Goal: Information Seeking & Learning: Check status

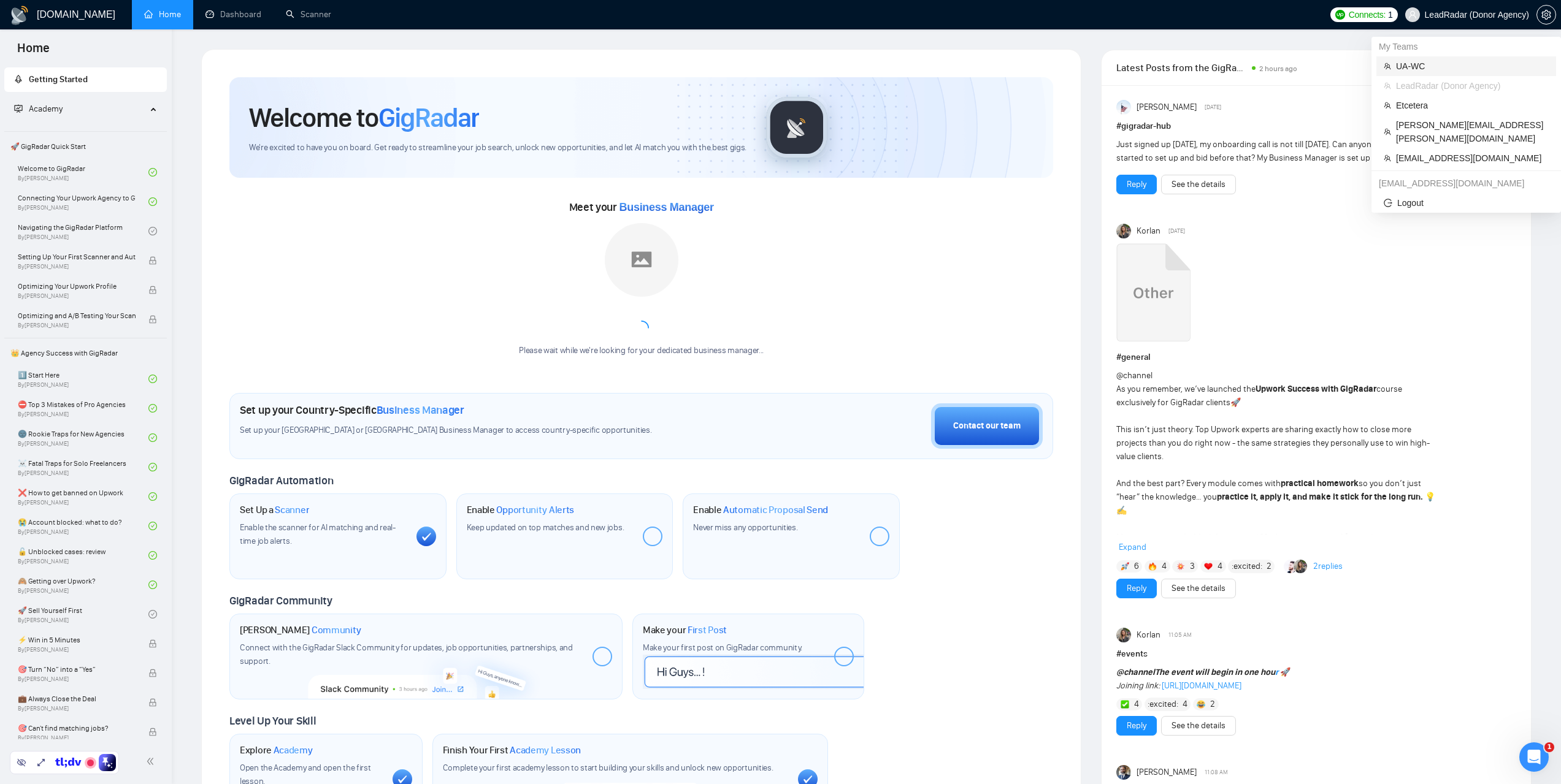
click at [1412, 69] on span "UA-WC" at bounding box center [1473, 66] width 153 height 13
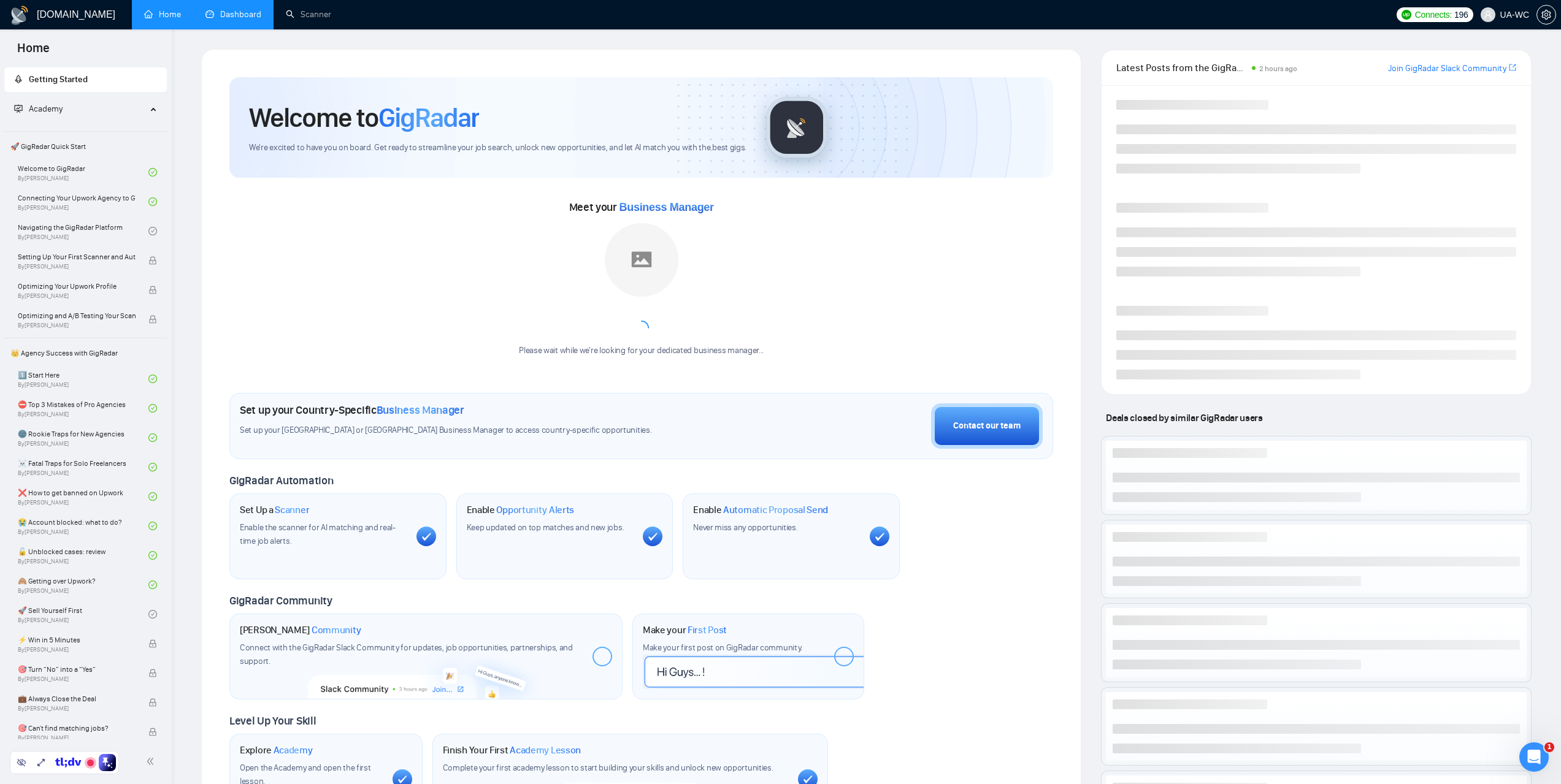
click at [228, 13] on link "Dashboard" at bounding box center [234, 15] width 56 height 11
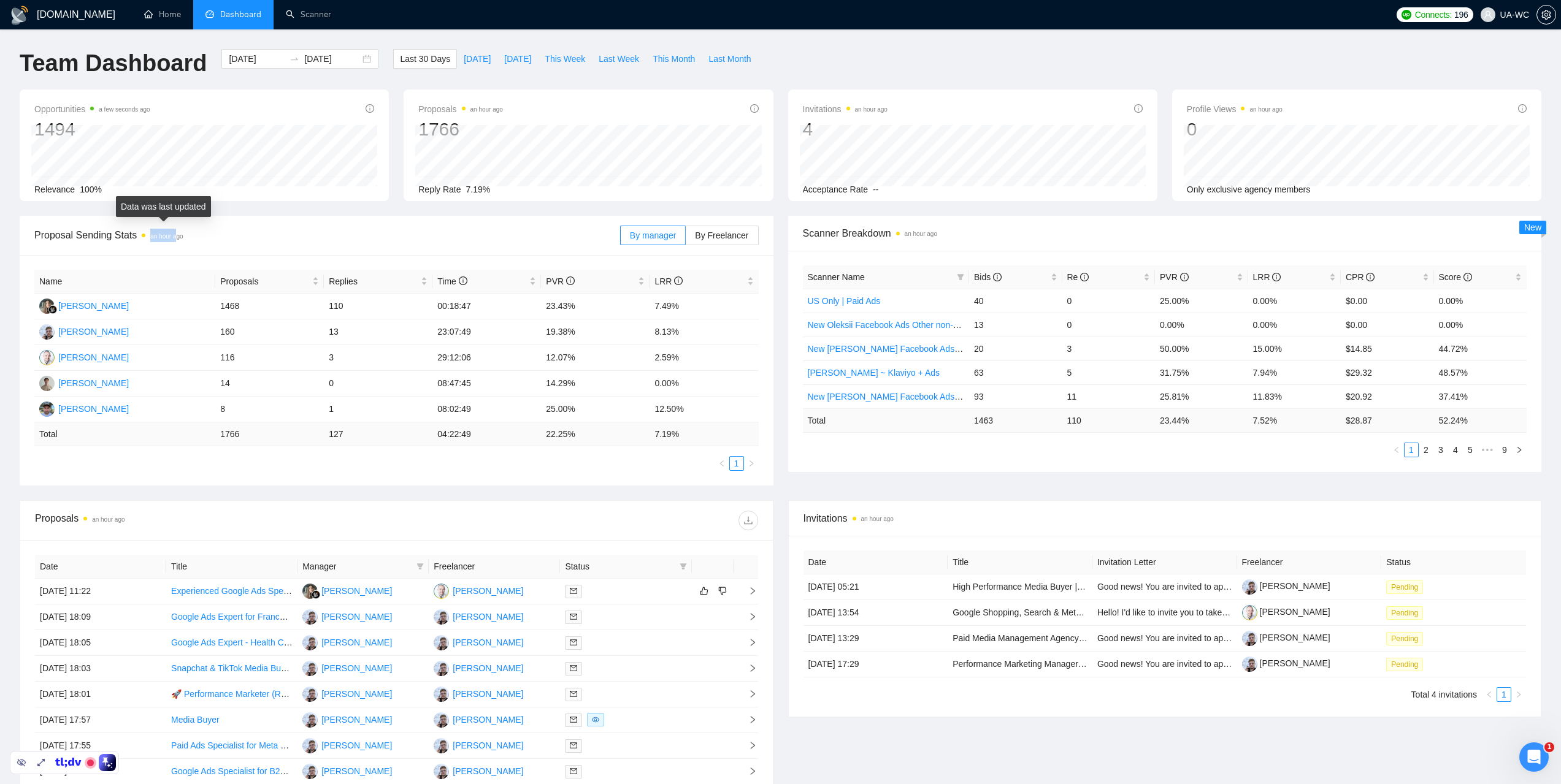
click at [175, 237] on span "Proposal Sending Stats an hour ago" at bounding box center [327, 235] width 586 height 15
drag, startPoint x: 883, startPoint y: 517, endPoint x: 897, endPoint y: 516, distance: 14.0
click at [897, 516] on span "Invitations an hour ago" at bounding box center [1165, 518] width 723 height 15
click at [909, 520] on span "Invitations an hour ago" at bounding box center [1165, 518] width 723 height 15
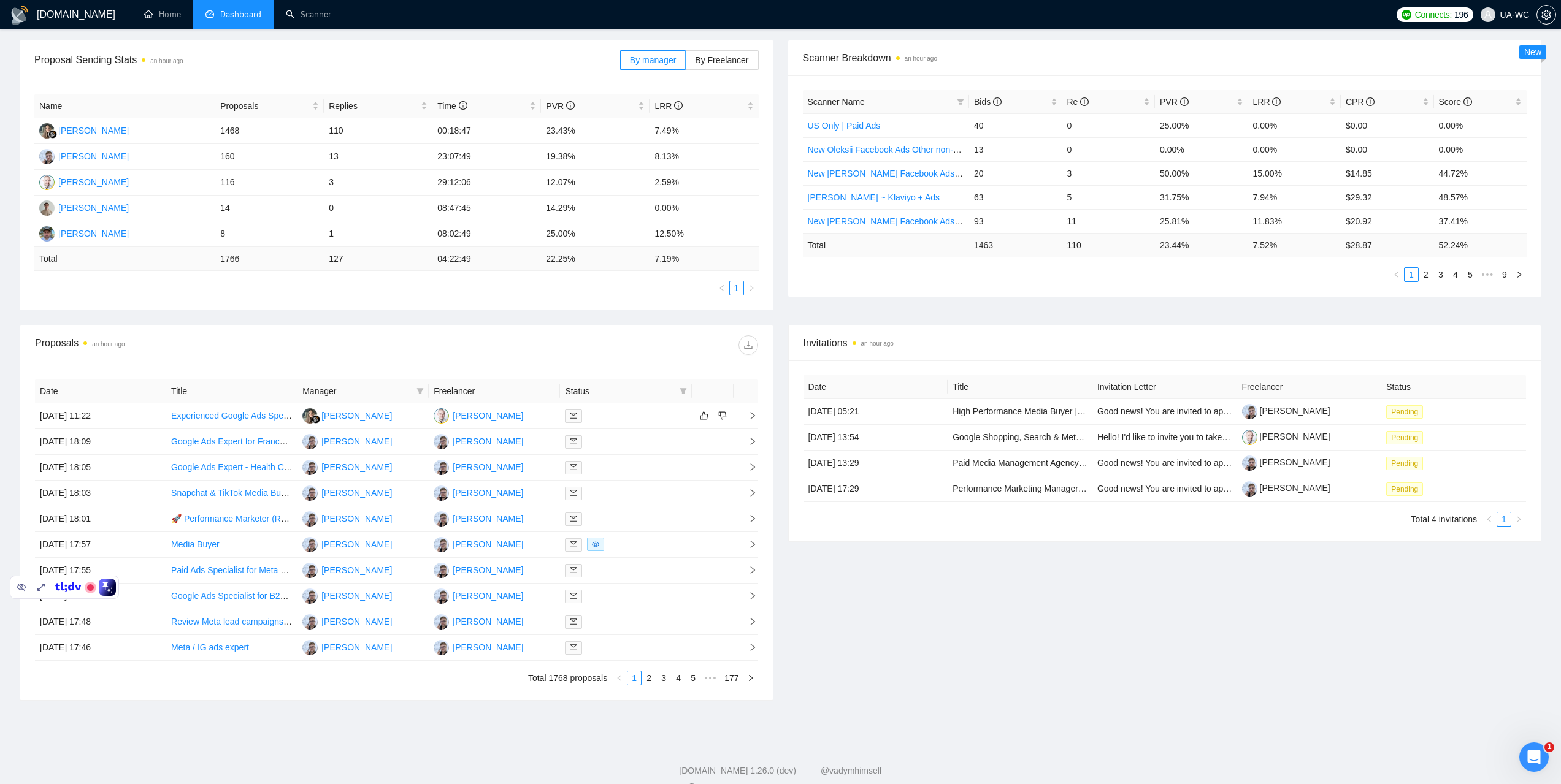
scroll to position [201, 0]
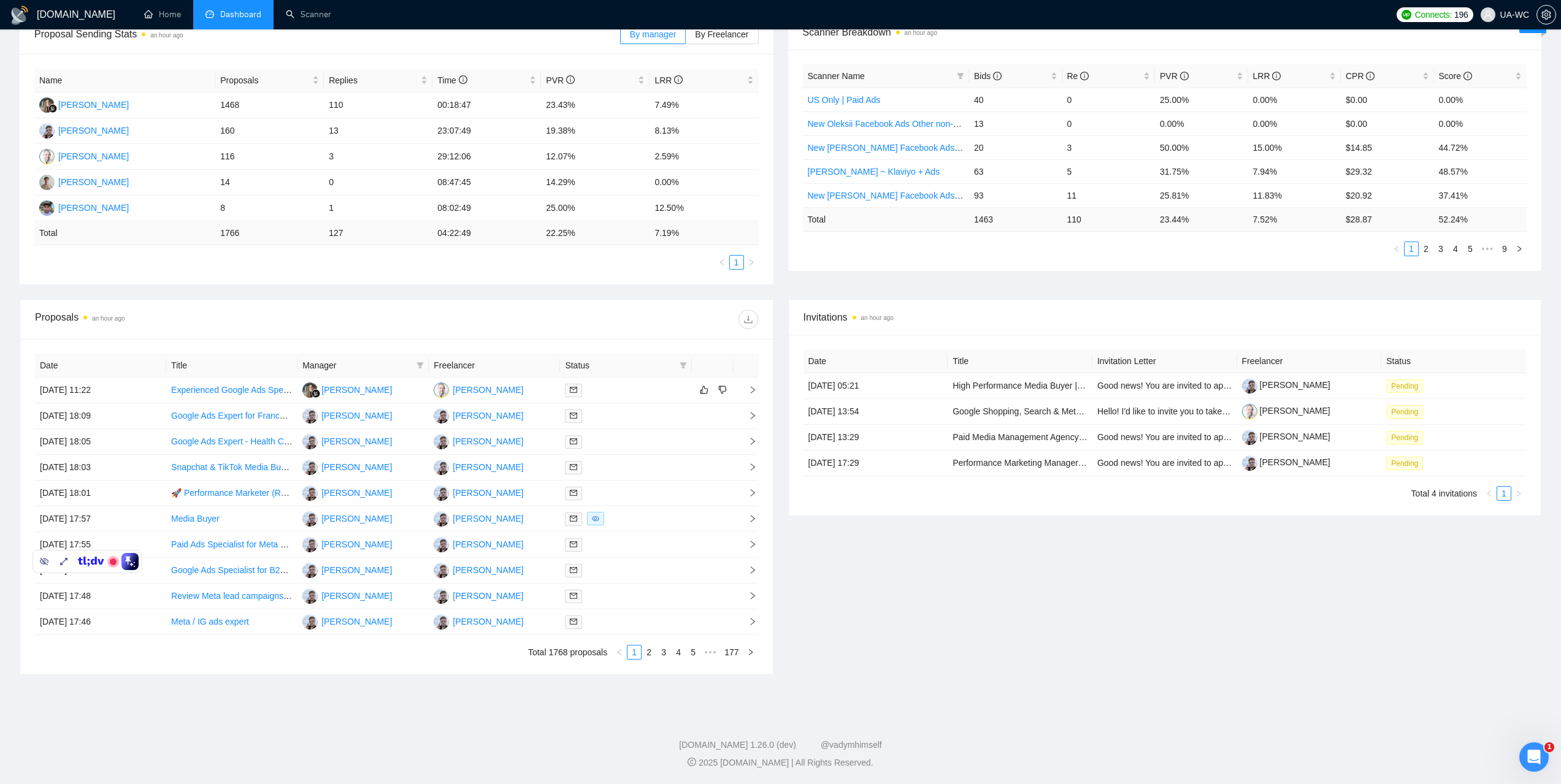
drag, startPoint x: 32, startPoint y: 554, endPoint x: 58, endPoint y: 800, distance: 247.4
click at [58, 583] on html "[DOMAIN_NAME] Home Dashboard Scanner Connects: 196 UA-WC Team Dashboard [DATE] …" at bounding box center [780, 191] width 1561 height 784
drag, startPoint x: 99, startPoint y: 571, endPoint x: 82, endPoint y: 704, distance: 134.1
click at [80, 583] on body "[DOMAIN_NAME] Home Dashboard Scanner Connects: 196 UA-WC Team Dashboard [DATE] …" at bounding box center [780, 191] width 1561 height 784
drag, startPoint x: 42, startPoint y: 496, endPoint x: 25, endPoint y: 799, distance: 303.5
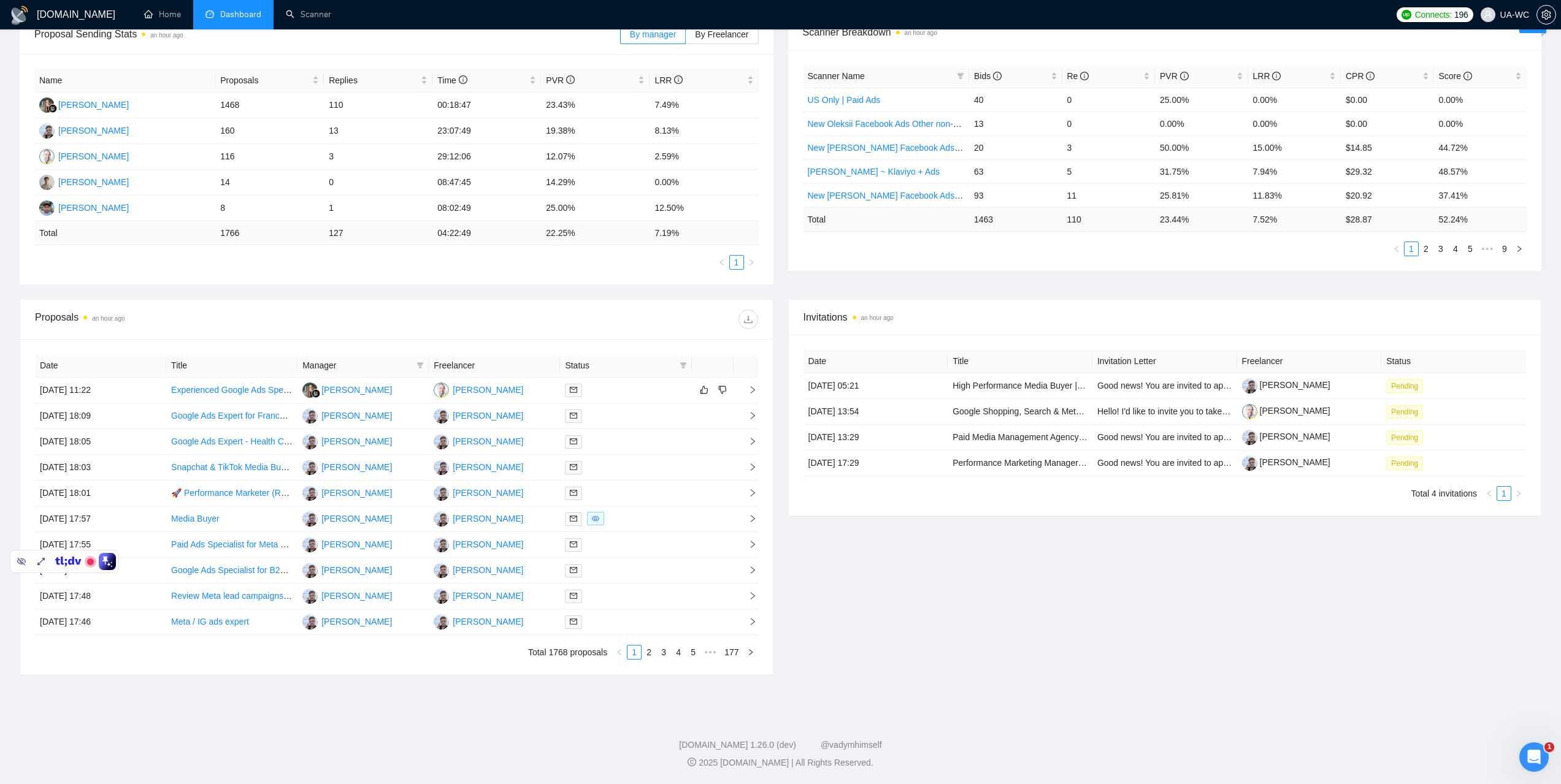
click at [25, 583] on html "[DOMAIN_NAME] Home Dashboard Scanner Connects: 196 UA-WC Team Dashboard [DATE] …" at bounding box center [780, 191] width 1561 height 784
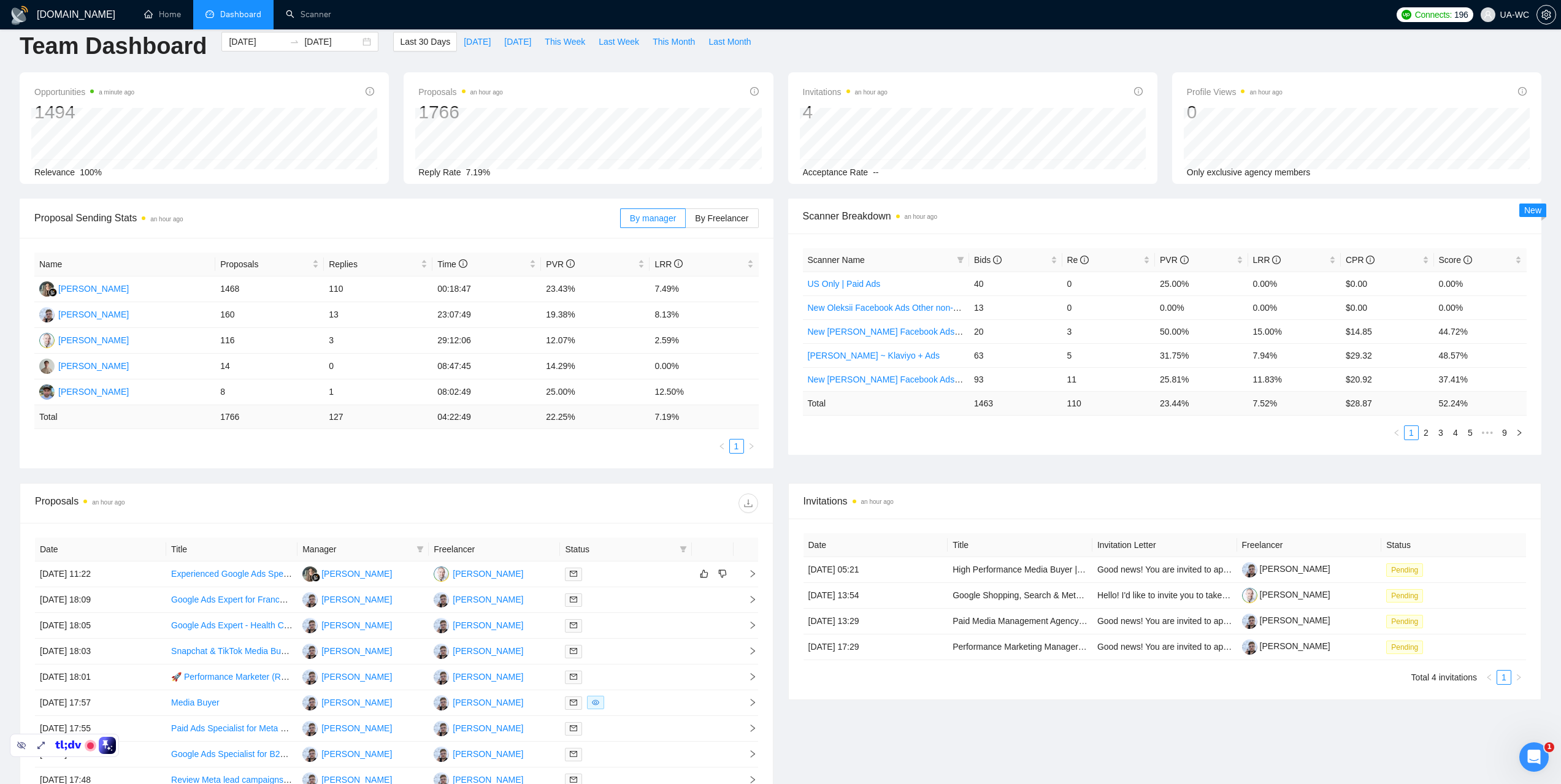
scroll to position [0, 0]
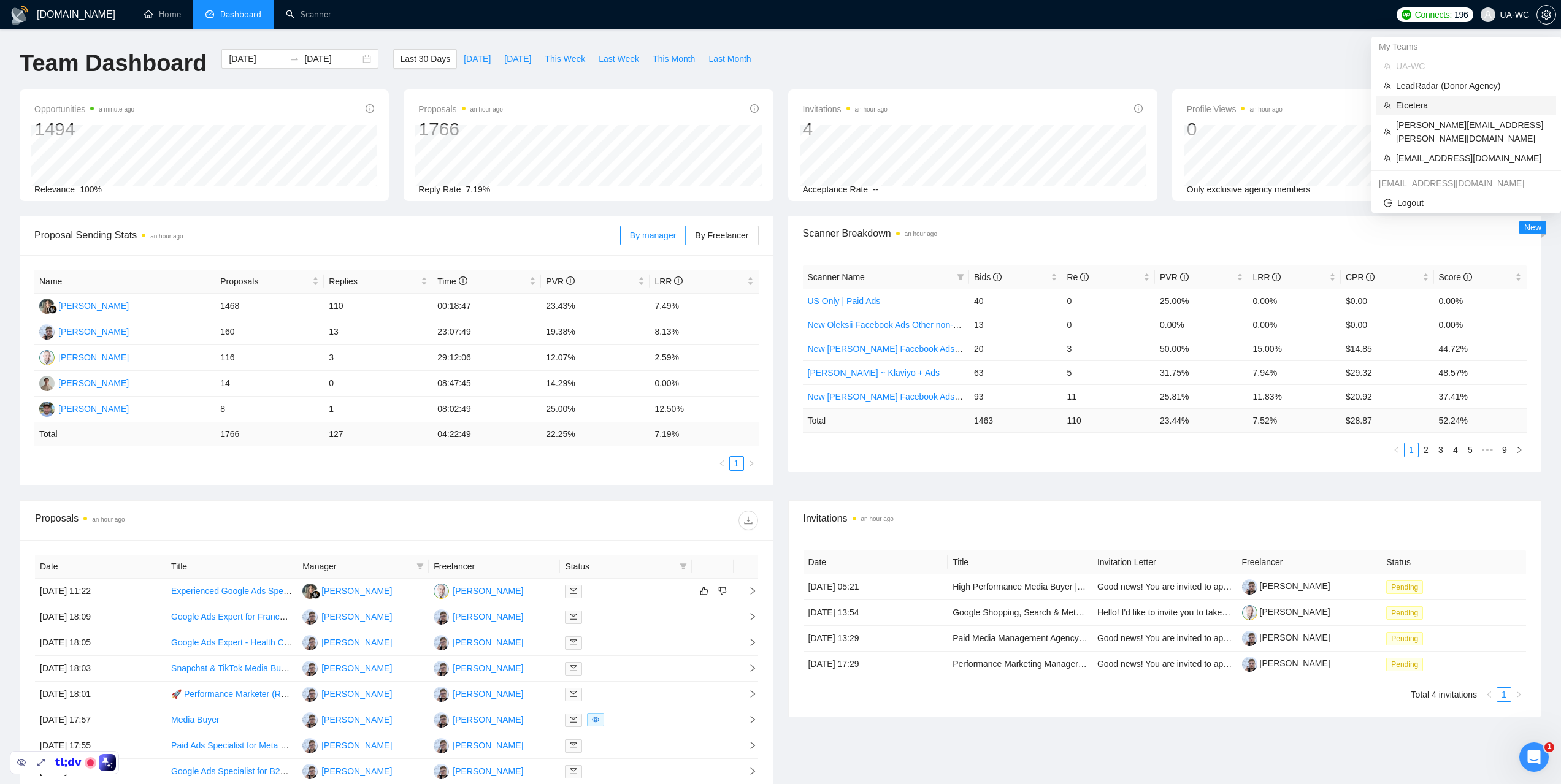
click at [1420, 107] on span "Etcetera" at bounding box center [1473, 105] width 153 height 13
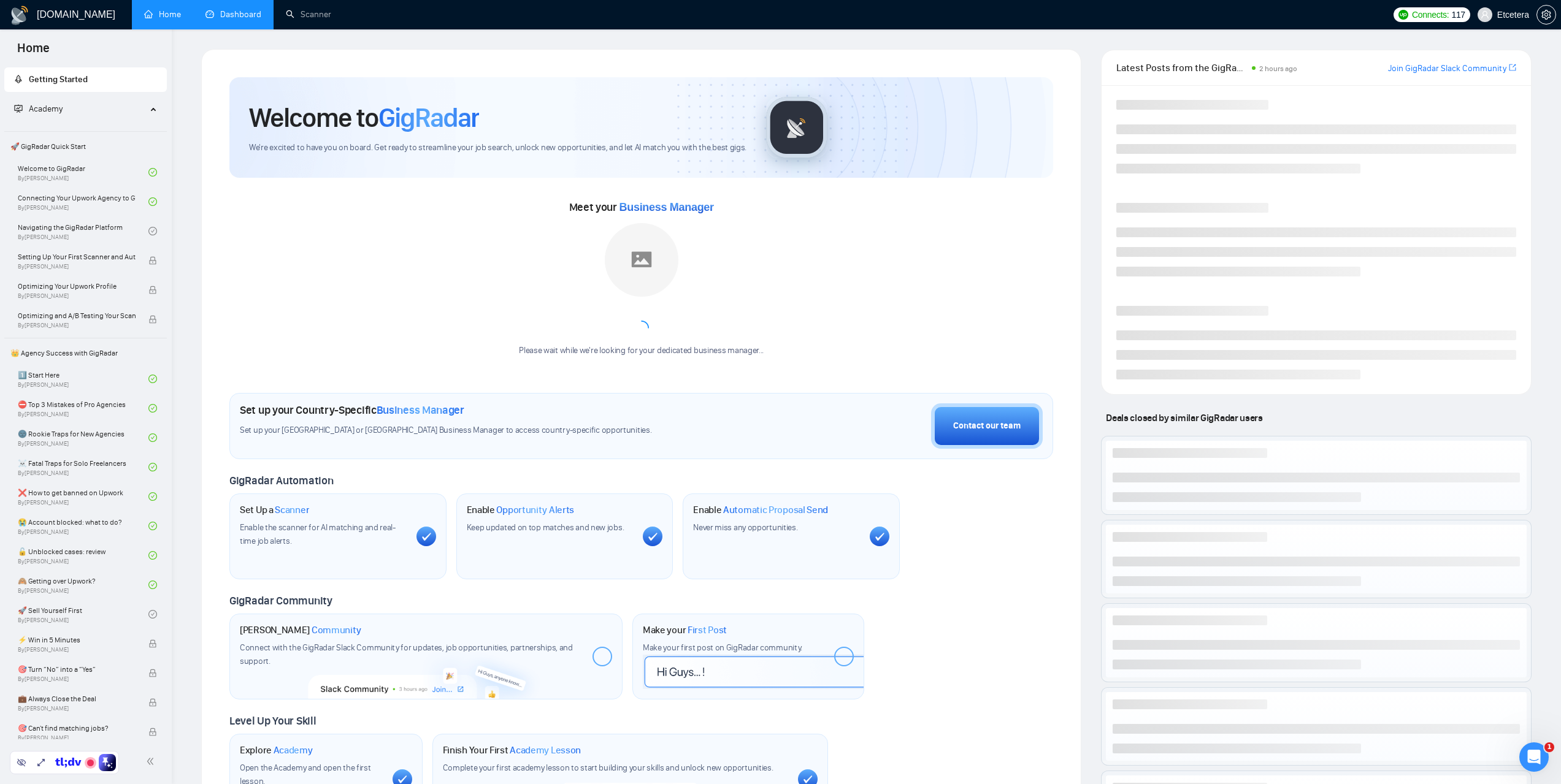
click at [239, 20] on link "Dashboard" at bounding box center [234, 15] width 56 height 11
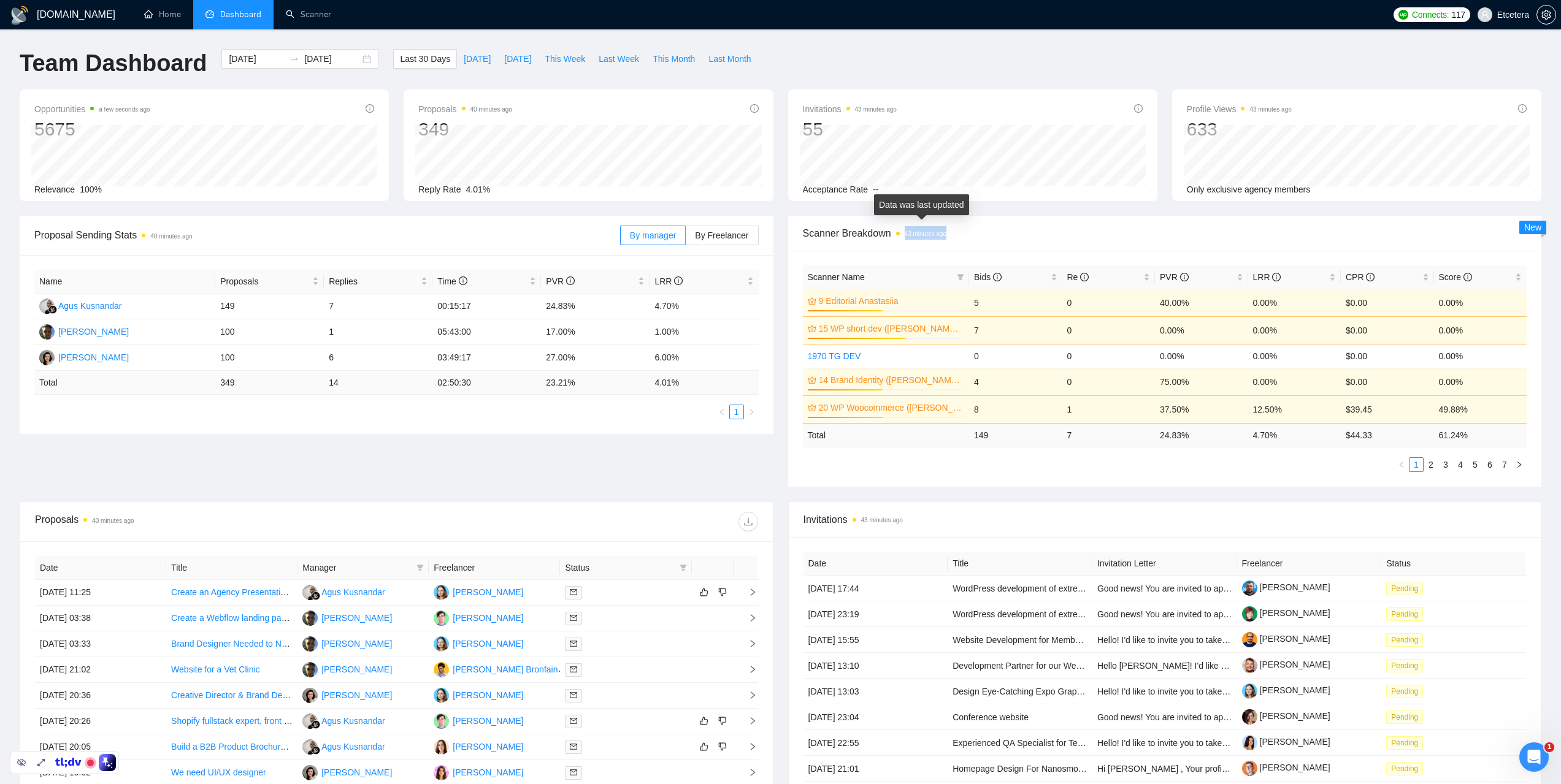
click at [946, 231] on span "Scanner Breakdown 43 minutes ago" at bounding box center [1165, 233] width 725 height 15
click at [965, 230] on span "Scanner Breakdown 43 minutes ago" at bounding box center [1165, 233] width 725 height 15
click at [988, 234] on span "Scanner Breakdown 43 minutes ago" at bounding box center [1165, 233] width 725 height 15
drag, startPoint x: 126, startPoint y: 517, endPoint x: 101, endPoint y: 522, distance: 25.5
click at [101, 522] on div "Proposals 40 minutes ago" at bounding box center [216, 522] width 361 height 20
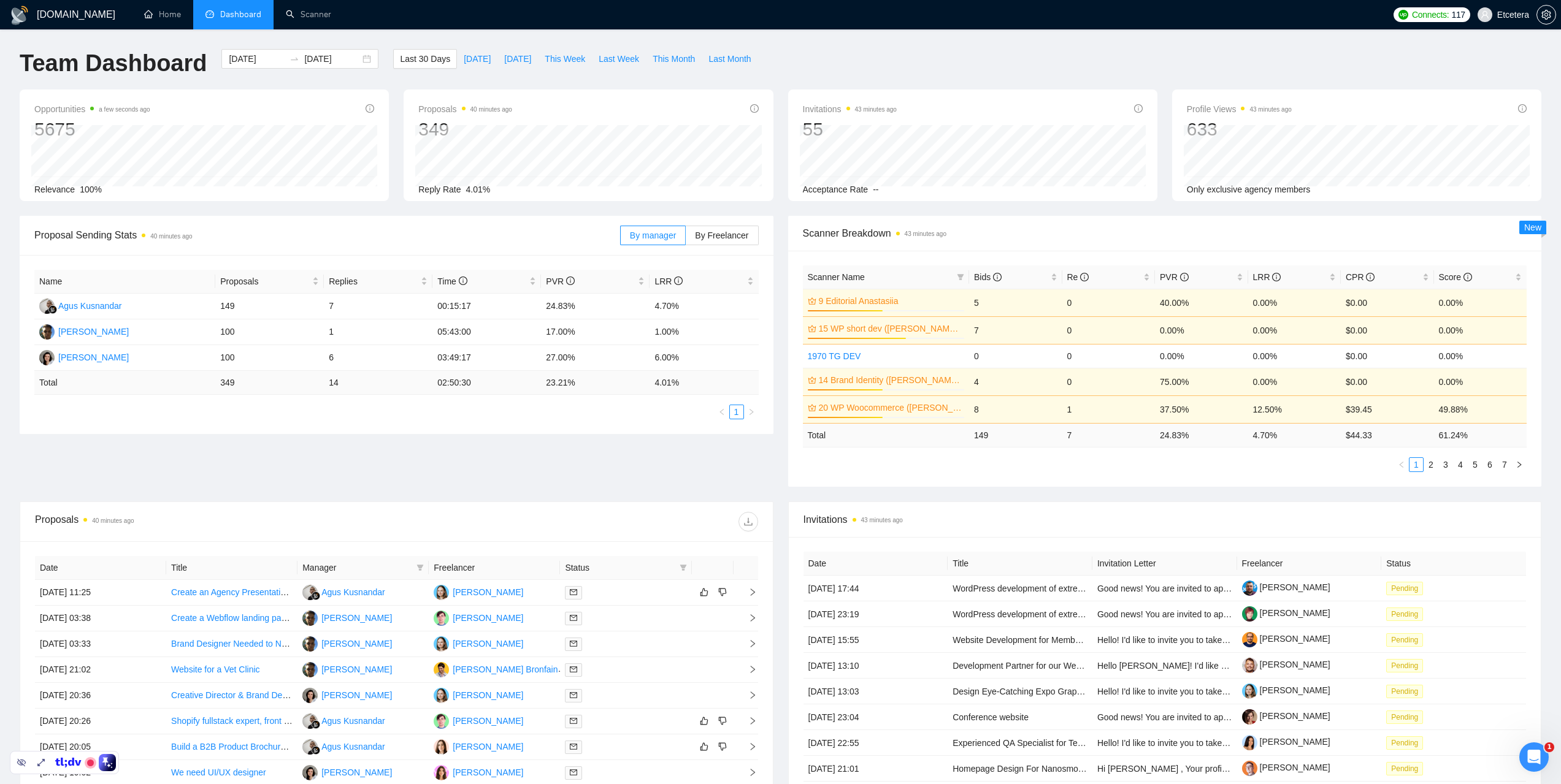
click at [144, 522] on div "Proposals 40 minutes ago" at bounding box center [216, 522] width 361 height 20
